Goal: Navigation & Orientation: Find specific page/section

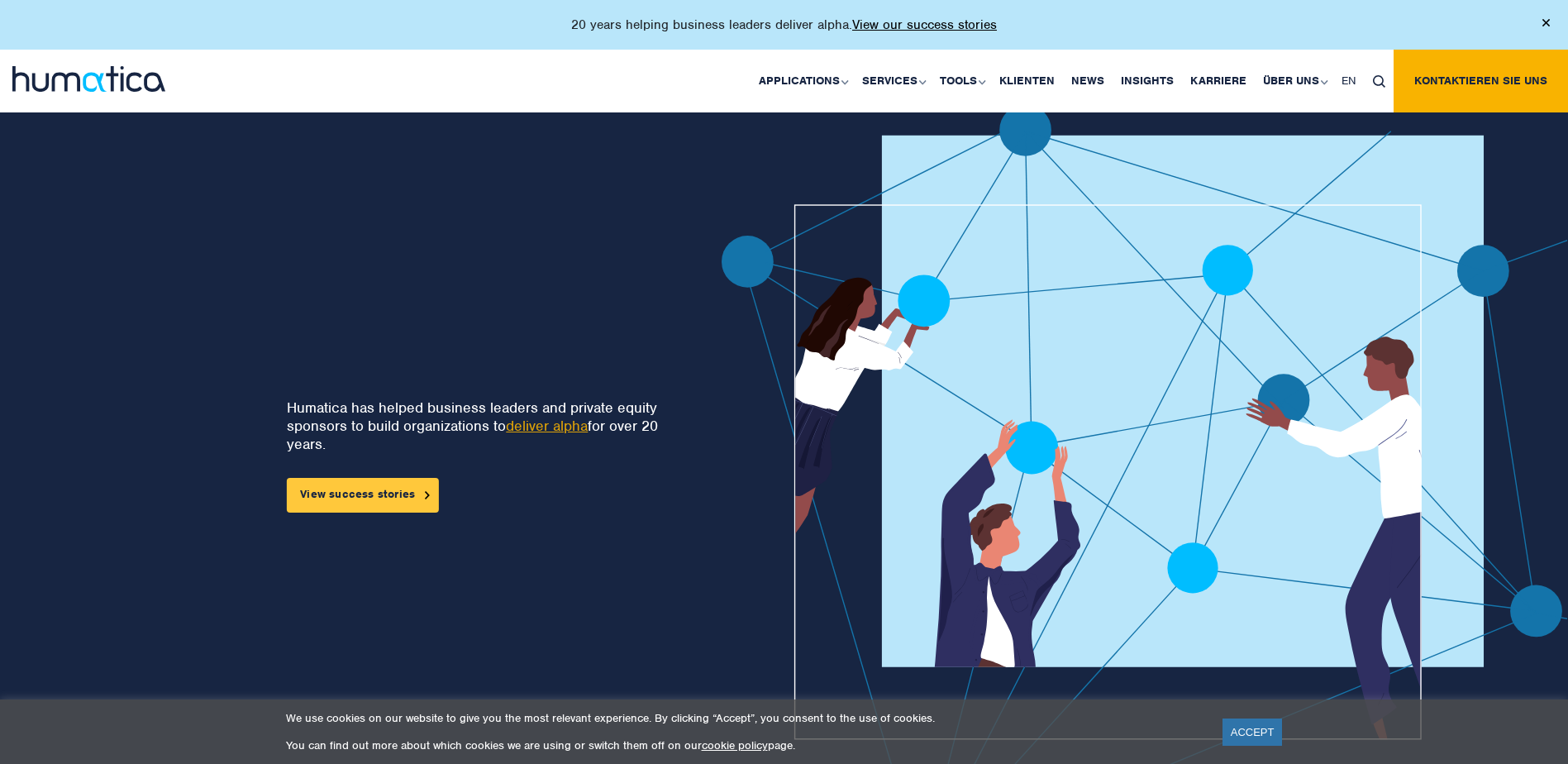
click at [393, 494] on link "View success stories" at bounding box center [363, 495] width 152 height 35
click at [1228, 82] on link "Karriere" at bounding box center [1218, 80] width 73 height 62
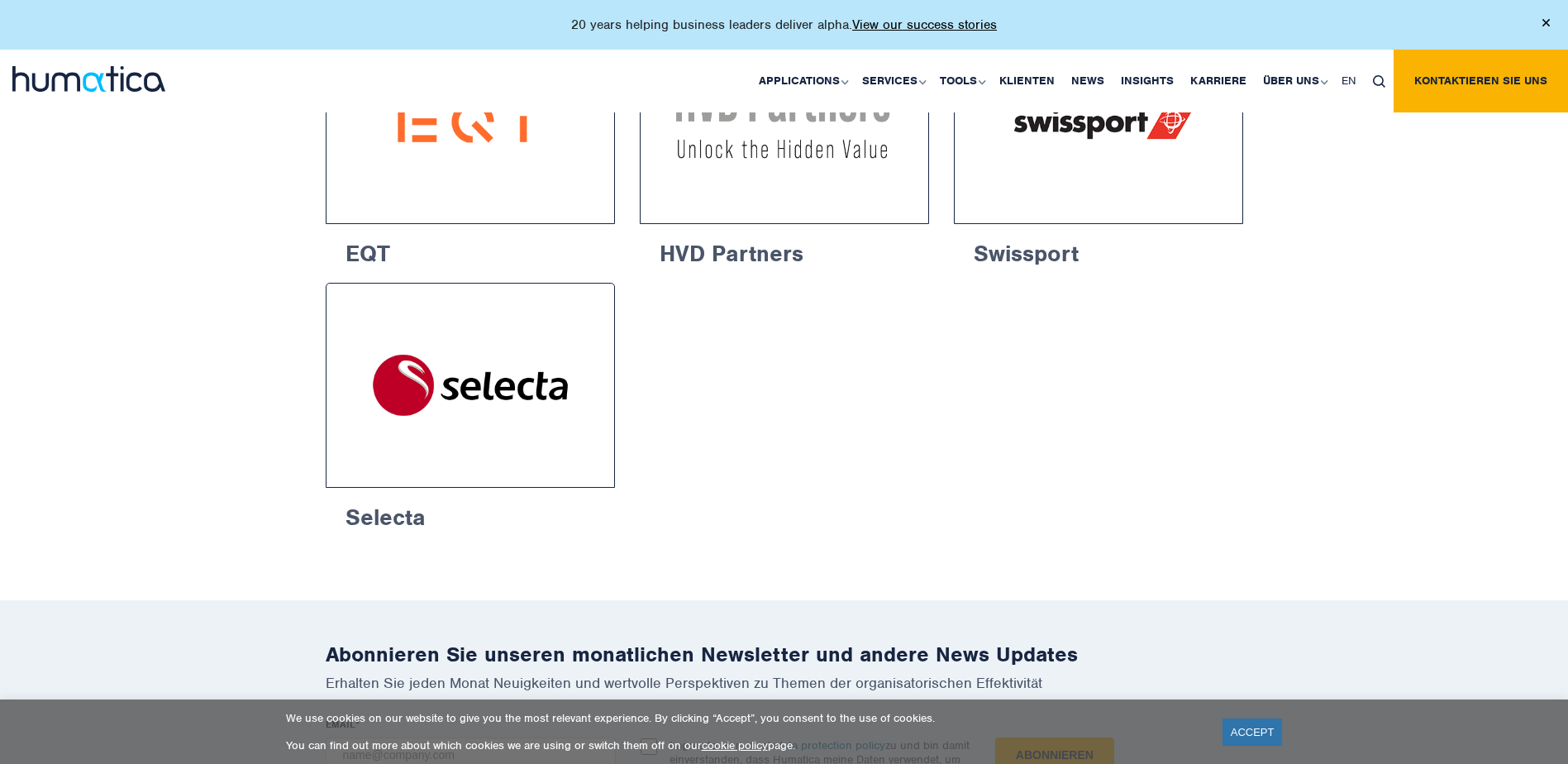
scroll to position [2810, 0]
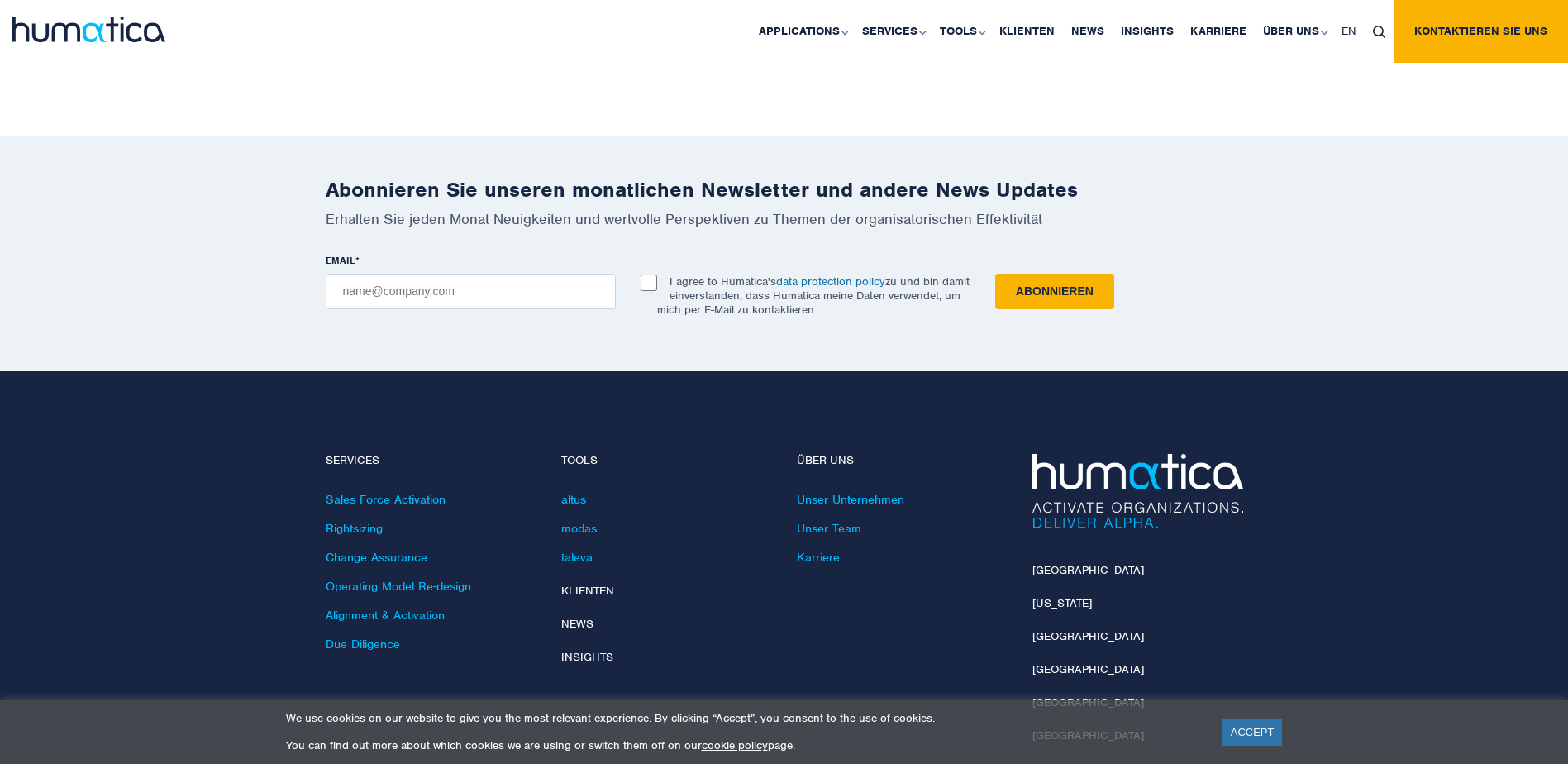
scroll to position [5919, 0]
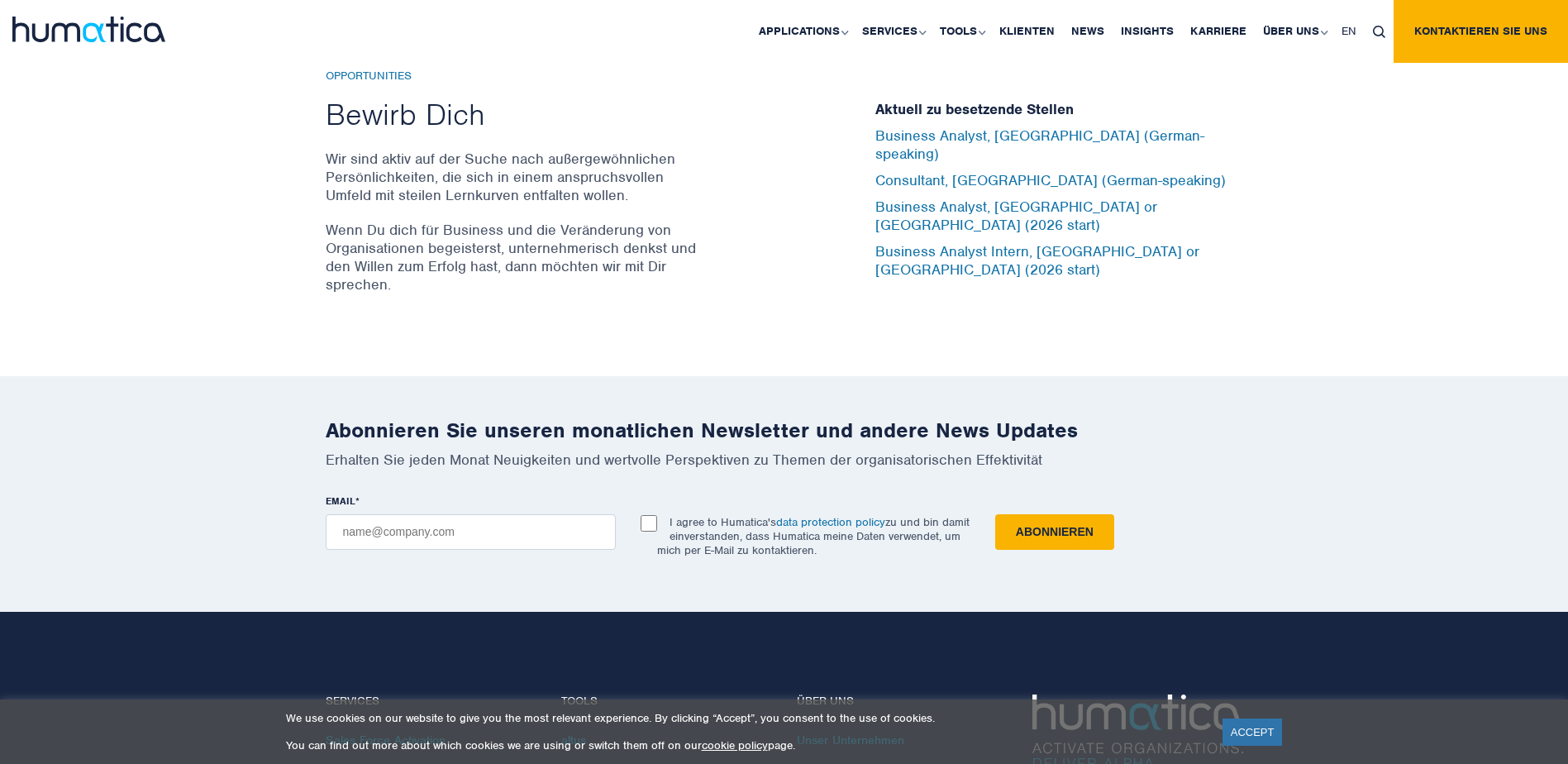
scroll to position [5379, 0]
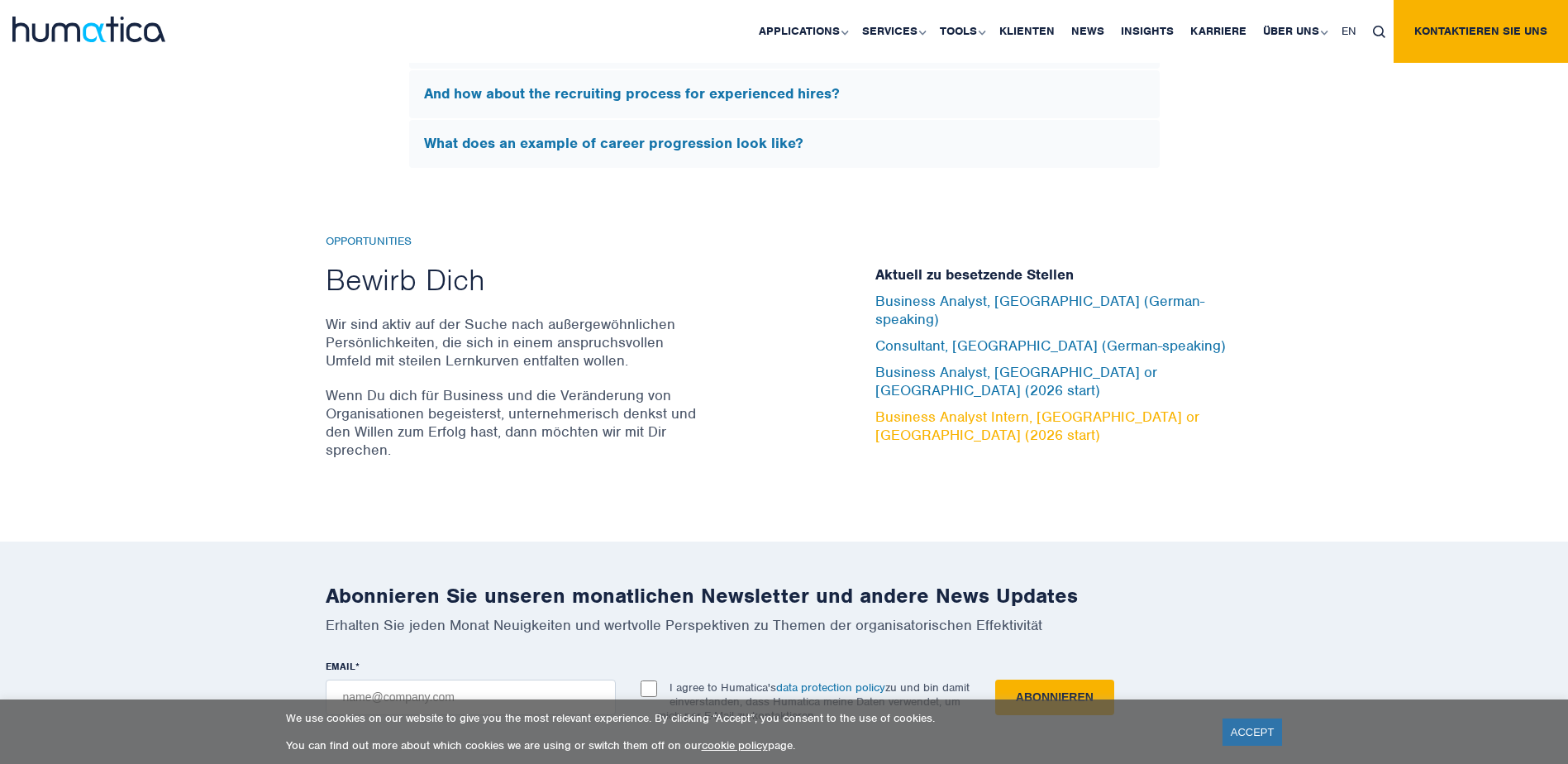
click at [1057, 407] on link "Business Analyst Intern, [GEOGRAPHIC_DATA] or [GEOGRAPHIC_DATA] (2026 start)" at bounding box center [1037, 425] width 324 height 36
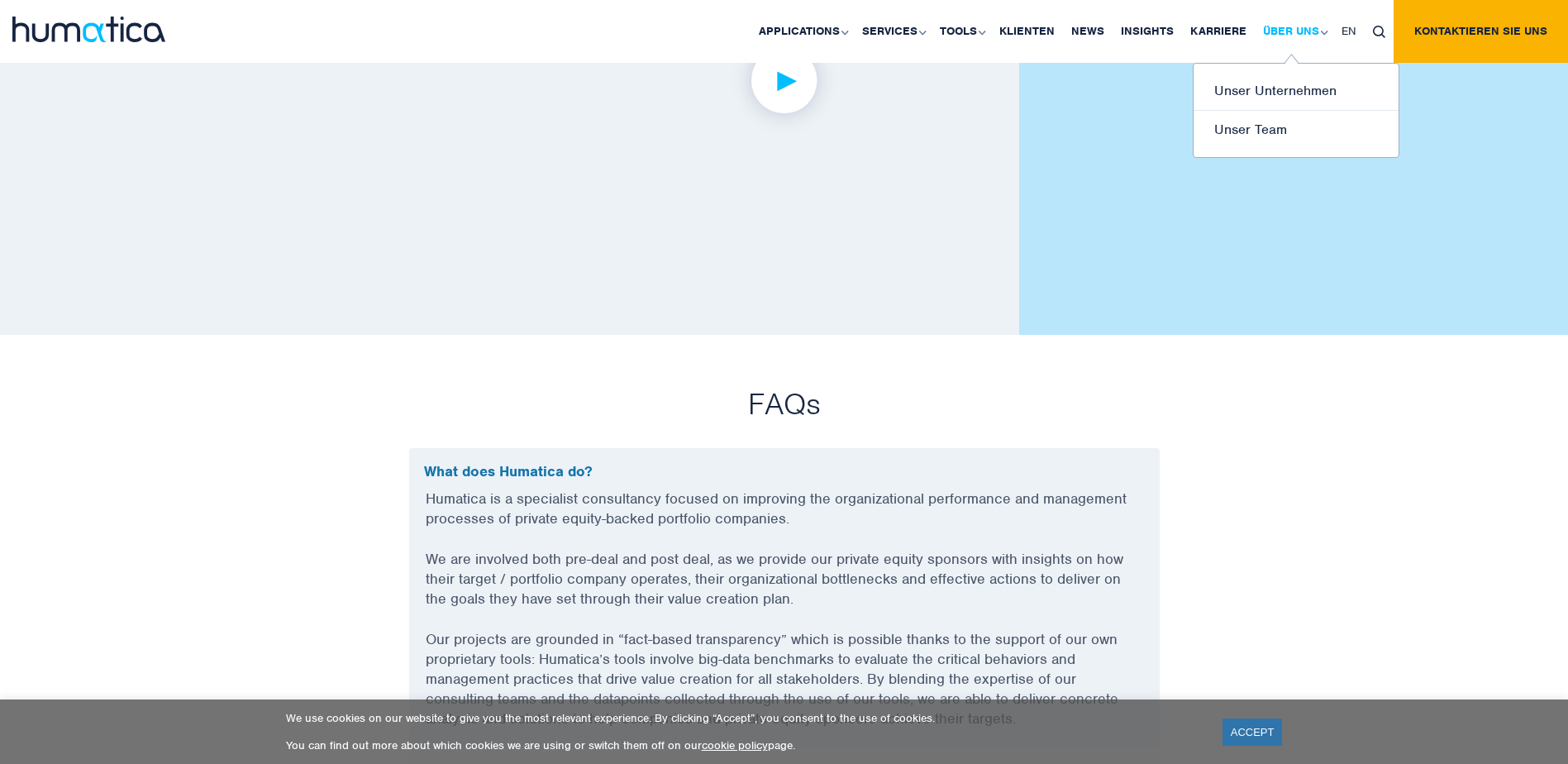
scroll to position [3974, 0]
